Goal: Find specific page/section: Find specific page/section

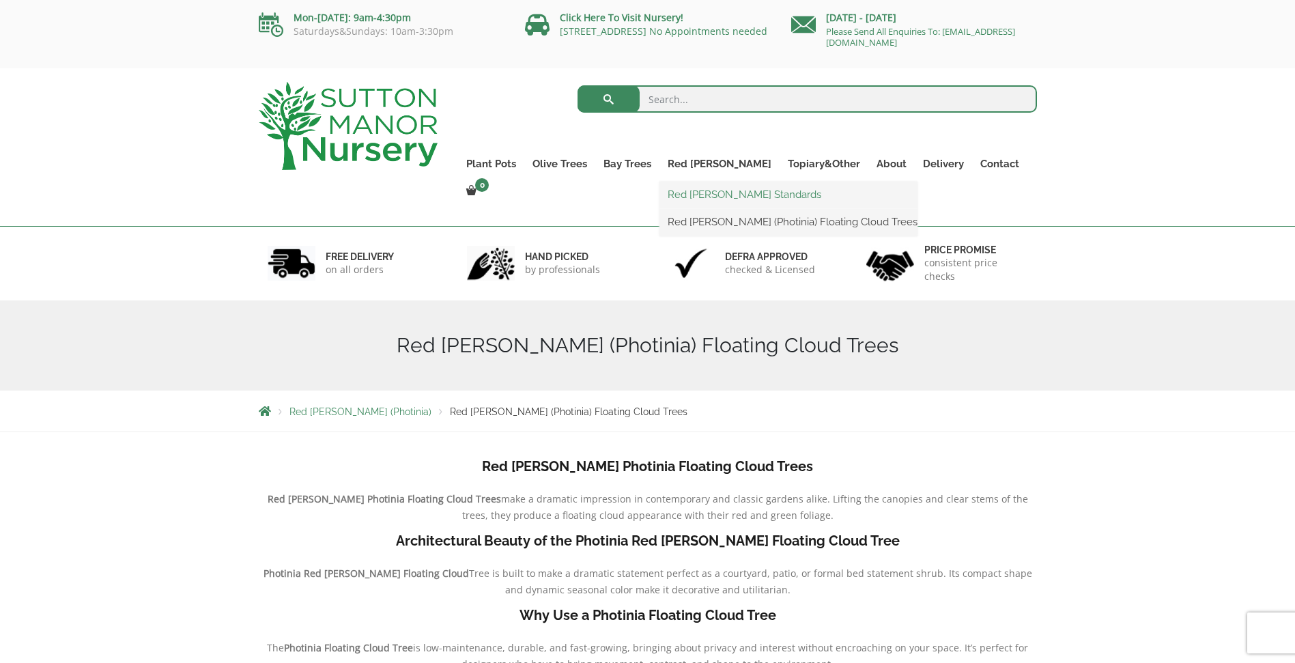
click at [725, 188] on link "Red [PERSON_NAME] Standards" at bounding box center [788, 194] width 258 height 20
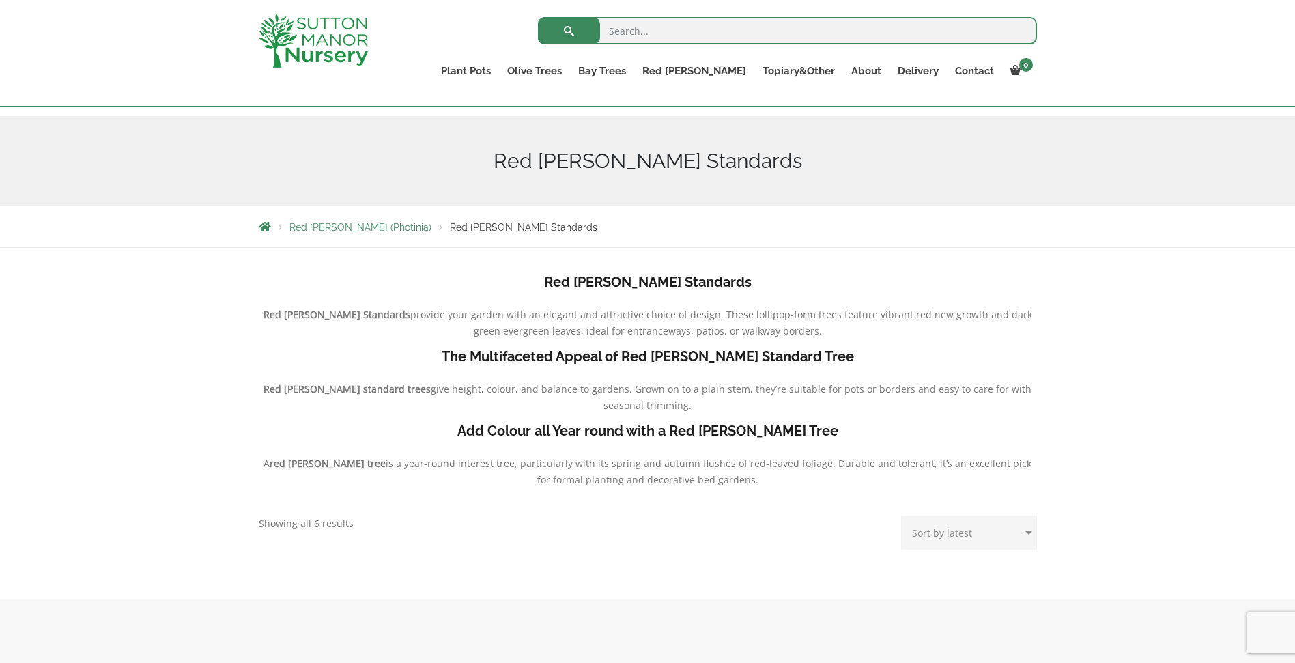
scroll to position [105, 0]
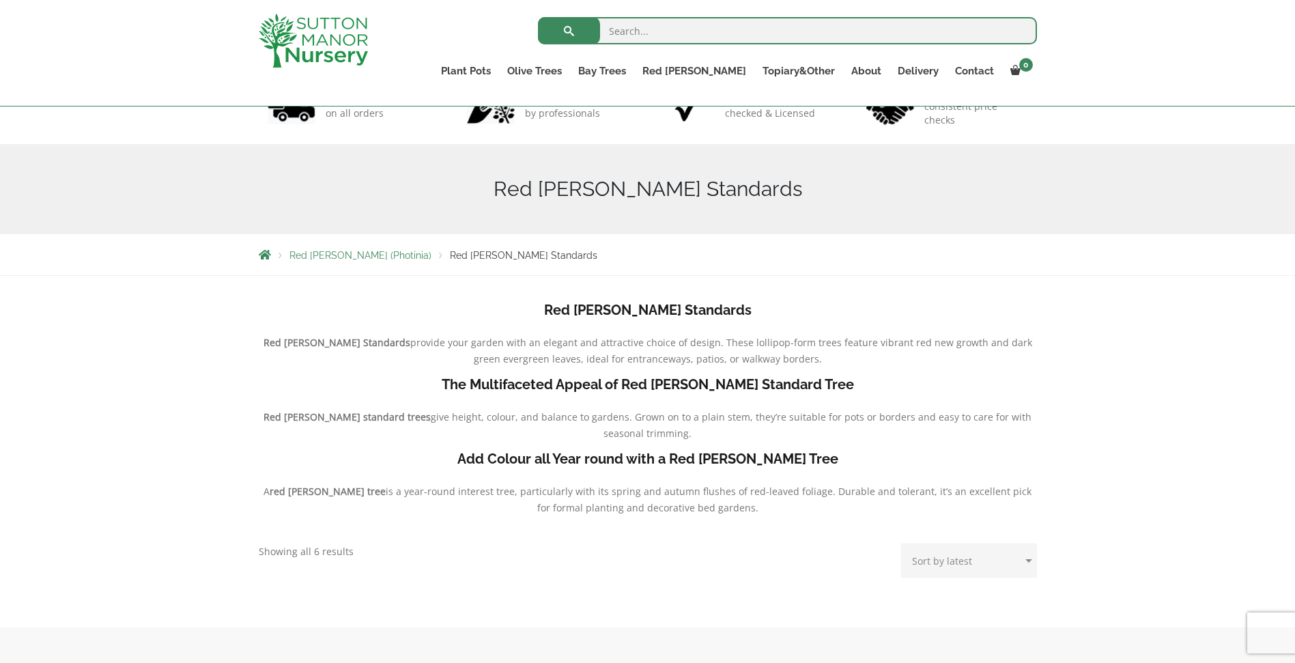
click at [953, 561] on select "Sort by popularity Sort by latest Sort by price: low to high Sort by price: hig…" at bounding box center [969, 560] width 136 height 34
select select "popularity"
click at [904, 543] on select "Sort by popularity Sort by latest Sort by price: low to high Sort by price: hig…" at bounding box center [969, 560] width 136 height 34
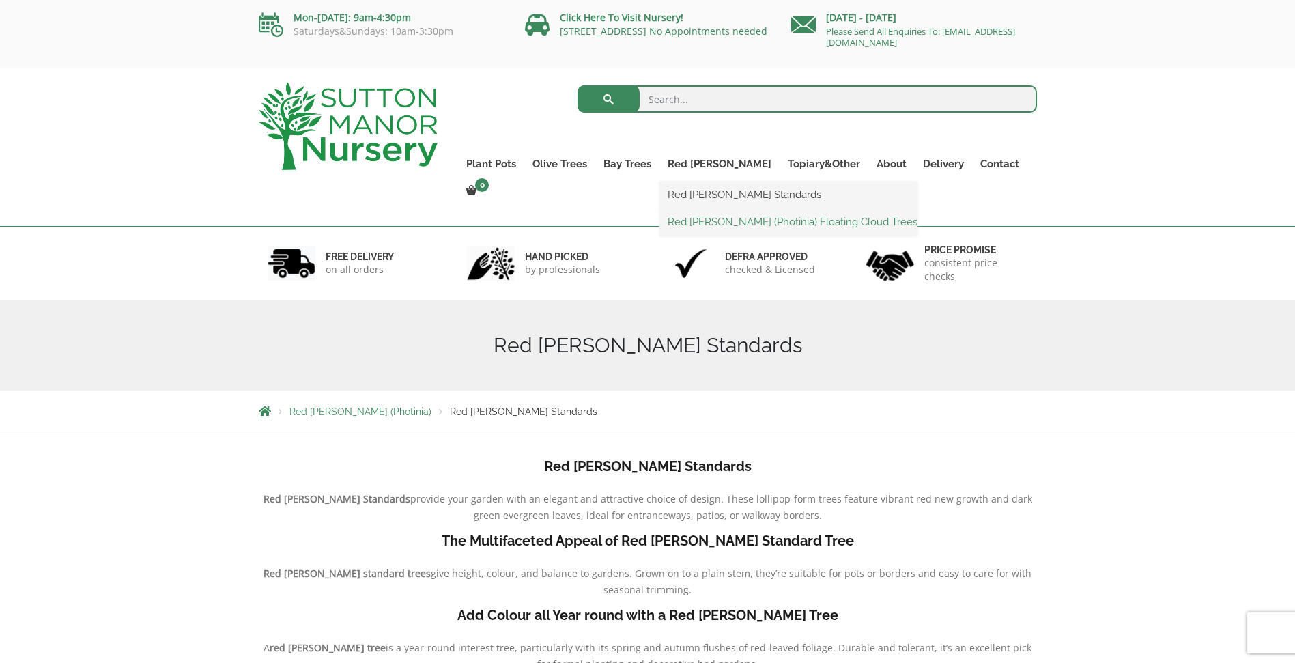
click at [734, 222] on link "Red [PERSON_NAME] (Photinia) Floating Cloud Trees" at bounding box center [788, 222] width 258 height 20
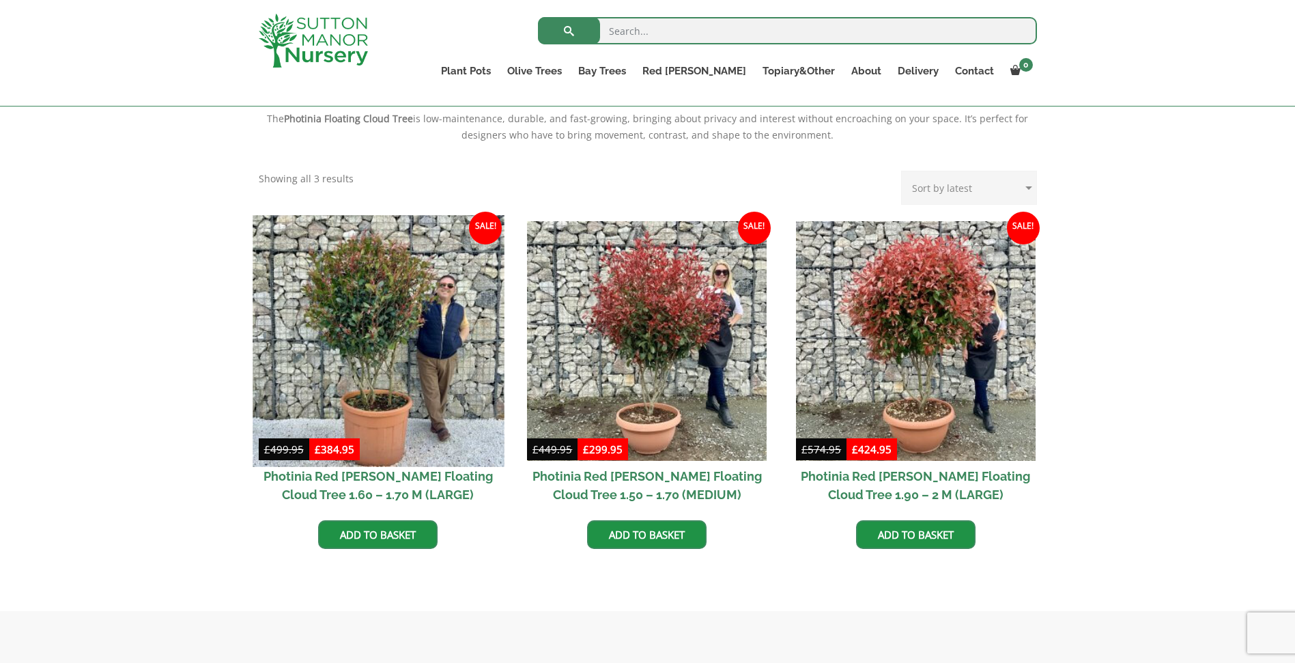
scroll to position [546, 0]
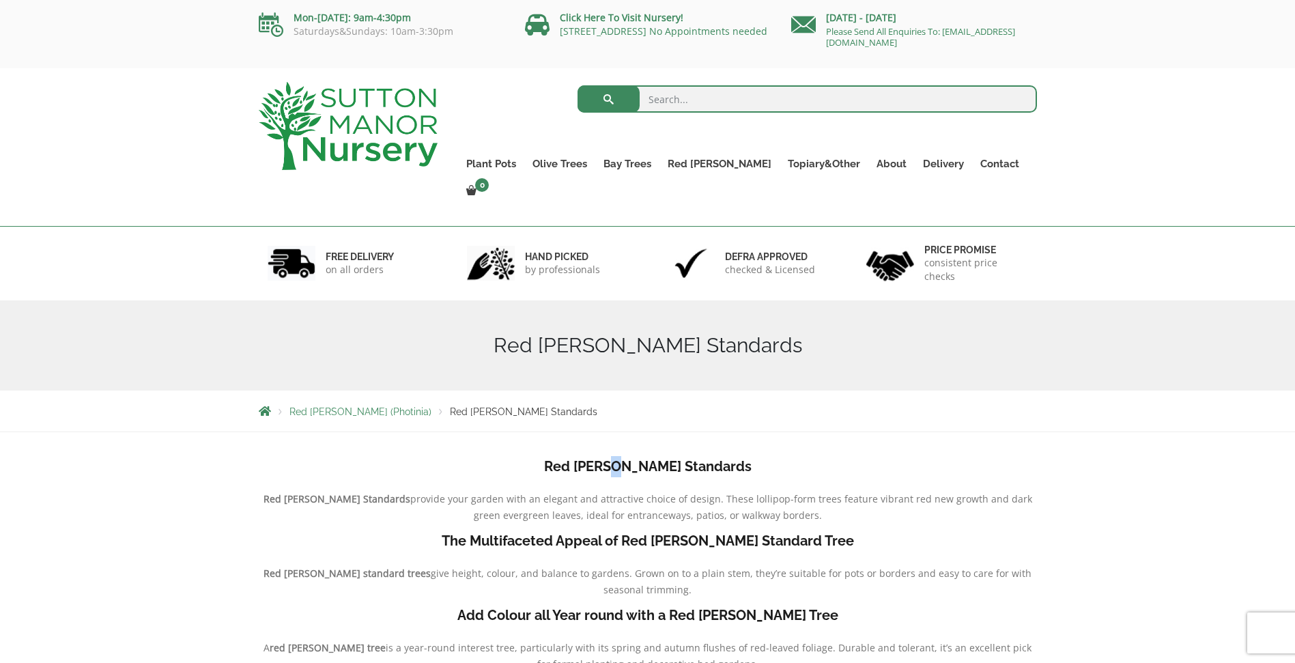
click at [647, 458] on b "Red [PERSON_NAME] Standards" at bounding box center [647, 466] width 207 height 16
drag, startPoint x: 513, startPoint y: 447, endPoint x: 515, endPoint y: 440, distance: 7.8
click at [516, 456] on h4 "Red [PERSON_NAME] Standards" at bounding box center [648, 466] width 778 height 21
